Goal: Task Accomplishment & Management: Use online tool/utility

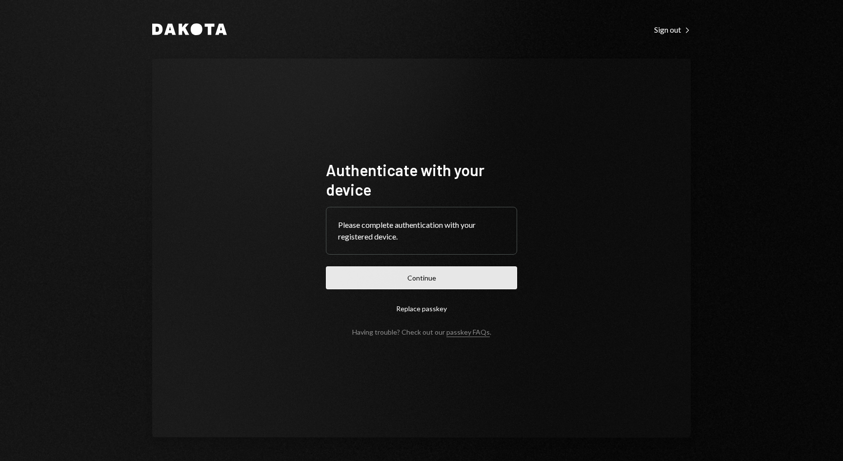
click at [420, 278] on button "Continue" at bounding box center [421, 277] width 191 height 23
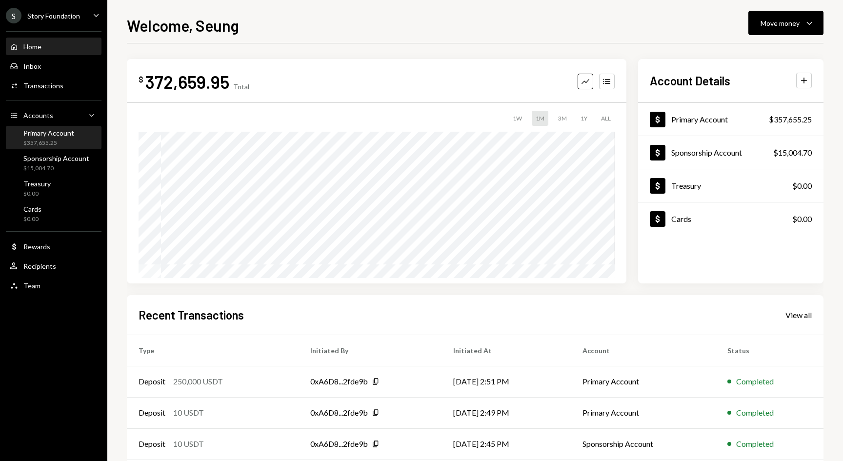
click at [42, 143] on div "$357,655.25" at bounding box center [48, 143] width 51 height 8
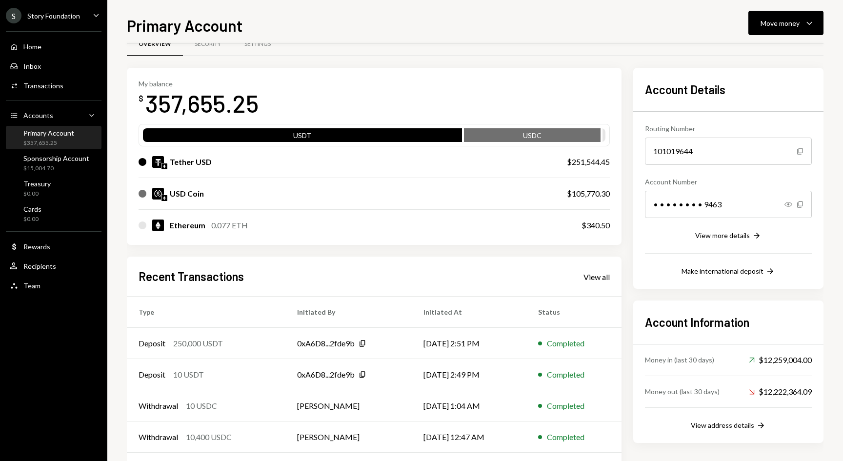
scroll to position [22, 0]
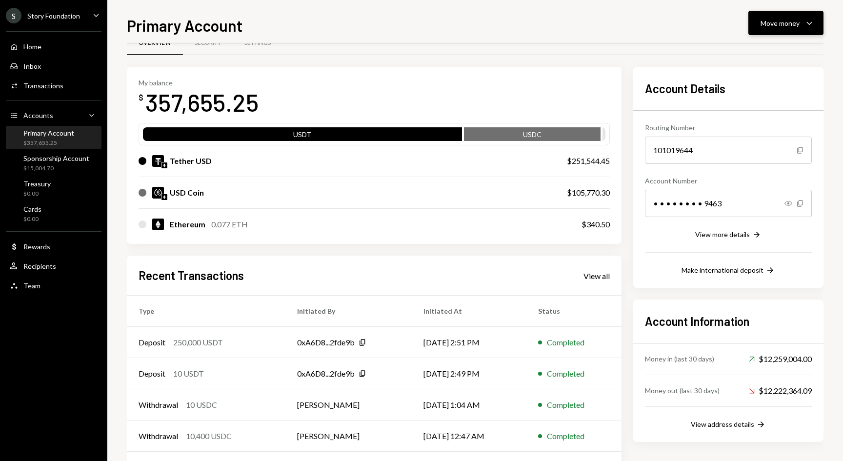
click at [771, 26] on div "Move money" at bounding box center [779, 23] width 39 height 10
click at [750, 54] on div "Send" at bounding box center [777, 52] width 71 height 10
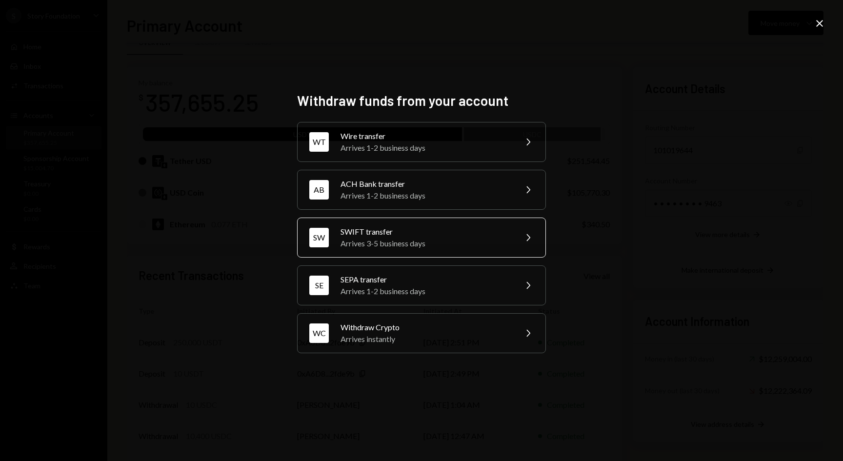
click at [411, 241] on div "Arrives 3-5 business days" at bounding box center [425, 244] width 170 height 12
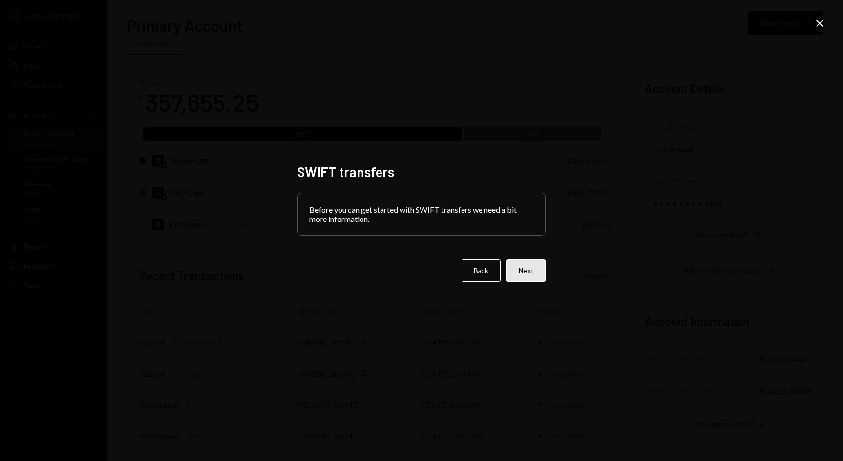
click at [529, 271] on button "Next" at bounding box center [526, 270] width 40 height 23
click at [475, 269] on button "Back" at bounding box center [473, 270] width 39 height 23
